Goal: Task Accomplishment & Management: Use online tool/utility

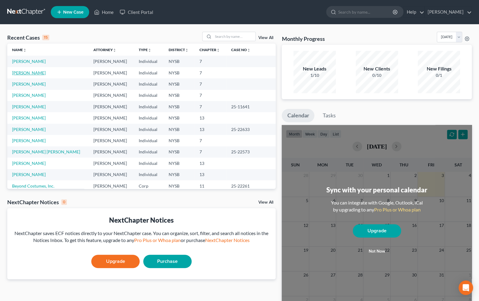
click at [26, 72] on link "[PERSON_NAME]" at bounding box center [29, 72] width 34 height 5
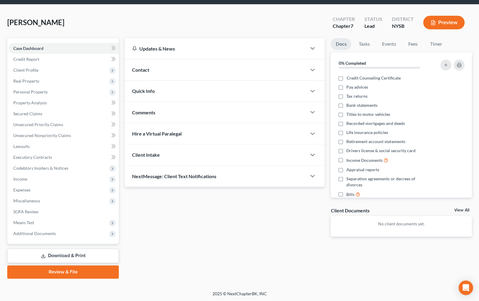
click at [64, 253] on link "Download & Print" at bounding box center [63, 256] width 112 height 14
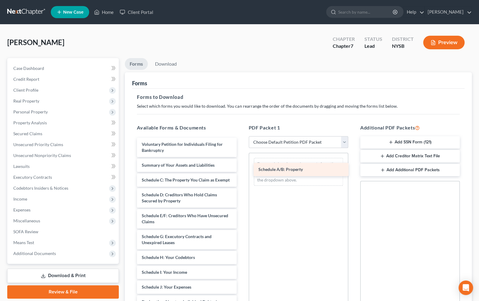
drag, startPoint x: 165, startPoint y: 179, endPoint x: 281, endPoint y: 169, distance: 117.2
click at [241, 169] on div "Schedule A/B: Property Voluntary Petition for Individuals Filing for Bankruptcy…" at bounding box center [186, 290] width 109 height 305
click at [281, 169] on div "Available Forms & Documents Schedule A/B: Property Voluntary Petition for Indiv…" at bounding box center [298, 221] width 335 height 205
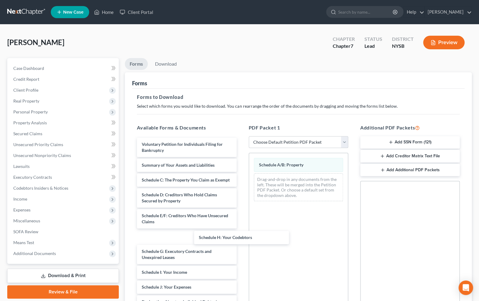
drag, startPoint x: 189, startPoint y: 264, endPoint x: 272, endPoint y: 214, distance: 96.4
click at [241, 227] on div "Schedule H: Your Codebtors Voluntary Petition for Individuals Filing for Bankru…" at bounding box center [186, 290] width 109 height 305
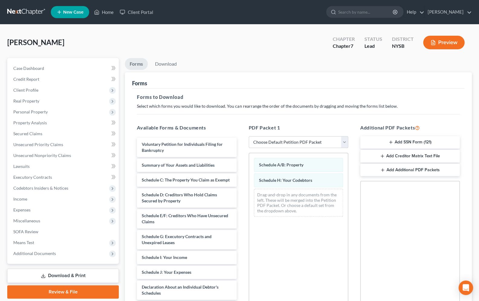
click at [286, 195] on div "Drag-and-drop in any documents from the left. These will be merged into the Pet…" at bounding box center [298, 203] width 89 height 28
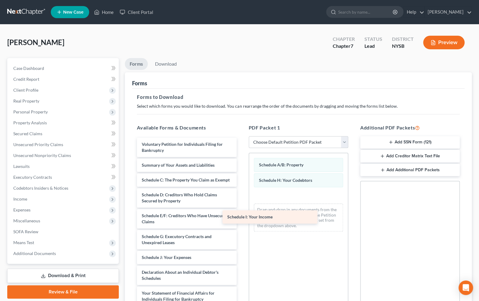
drag, startPoint x: 196, startPoint y: 260, endPoint x: 301, endPoint y: 197, distance: 122.5
click at [241, 199] on div "Schedule I: Your Income Voluntary Petition for Individuals Filing for Bankruptc…" at bounding box center [186, 275] width 109 height 275
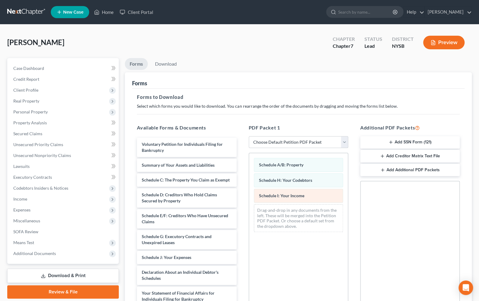
click at [302, 196] on span "Schedule I: Your Income" at bounding box center [281, 195] width 45 height 5
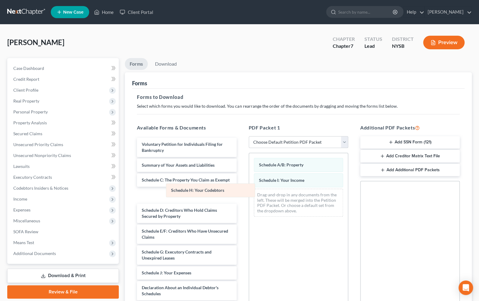
drag, startPoint x: 292, startPoint y: 178, endPoint x: 191, endPoint y: 191, distance: 102.1
click at [249, 191] on div "Schedule H: Your Codebtors Schedule A/B: Property Schedule H: Your Codebtors Sc…" at bounding box center [298, 187] width 99 height 68
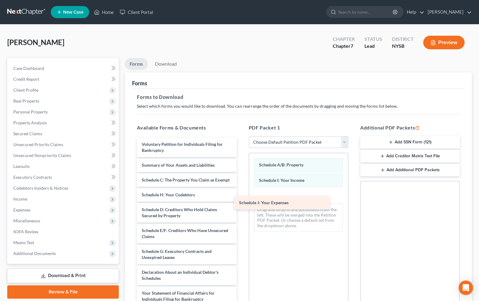
drag, startPoint x: 181, startPoint y: 275, endPoint x: 278, endPoint y: 200, distance: 122.9
click at [241, 200] on div "Schedule J: Your Expenses Voluntary Petition for Individuals Filing for Bankrup…" at bounding box center [186, 275] width 109 height 275
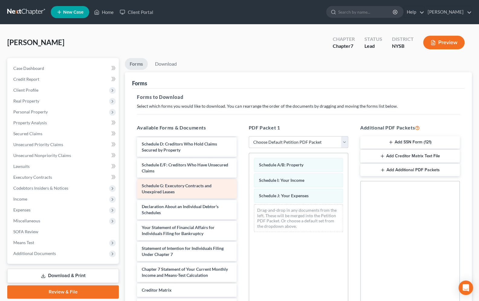
scroll to position [67, 0]
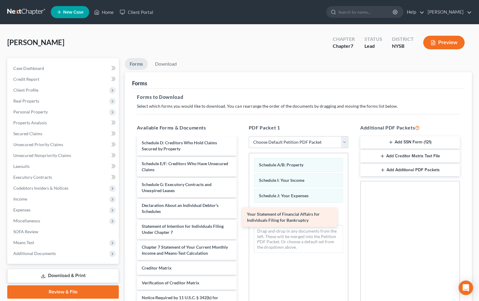
drag, startPoint x: 177, startPoint y: 235, endPoint x: 282, endPoint y: 218, distance: 106.7
click at [241, 218] on div "Your Statement of Financial Affairs for Individuals Filing for Bankruptcy Volun…" at bounding box center [186, 198] width 109 height 254
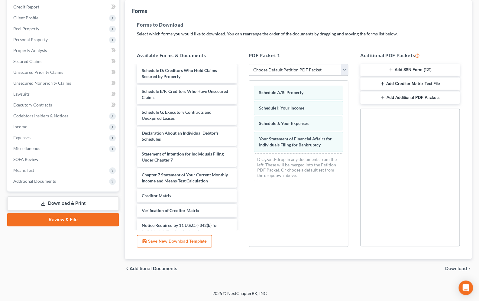
scroll to position [72, 0]
click at [449, 268] on span "Download" at bounding box center [457, 268] width 22 height 5
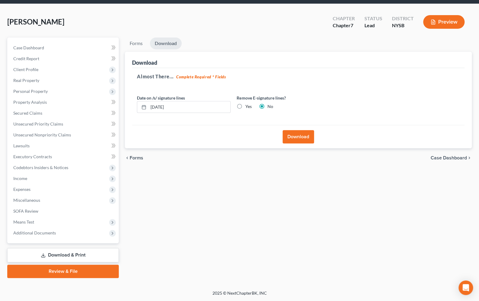
scroll to position [20, 0]
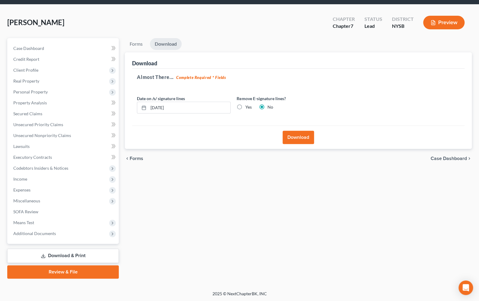
click at [245, 107] on label "Yes" at bounding box center [248, 107] width 6 height 6
click at [248, 107] on input "Yes" at bounding box center [250, 106] width 4 height 4
radio input "true"
radio input "false"
click at [301, 139] on button "Download" at bounding box center [298, 137] width 31 height 13
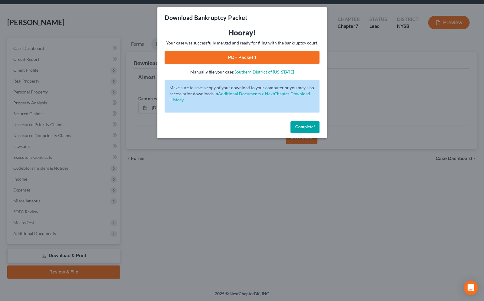
click at [250, 54] on link "PDF Packet 1" at bounding box center [242, 57] width 155 height 13
click at [300, 129] on span "Complete!" at bounding box center [304, 126] width 19 height 5
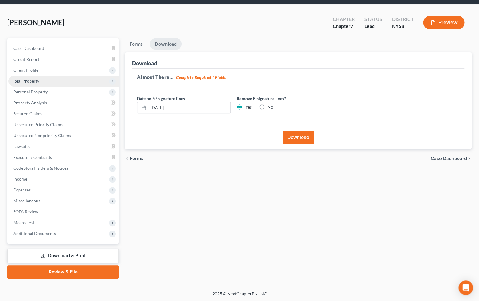
scroll to position [0, 0]
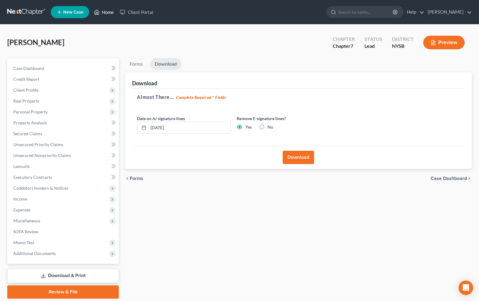
click at [105, 15] on link "Home" at bounding box center [104, 12] width 26 height 11
